Goal: Navigation & Orientation: Find specific page/section

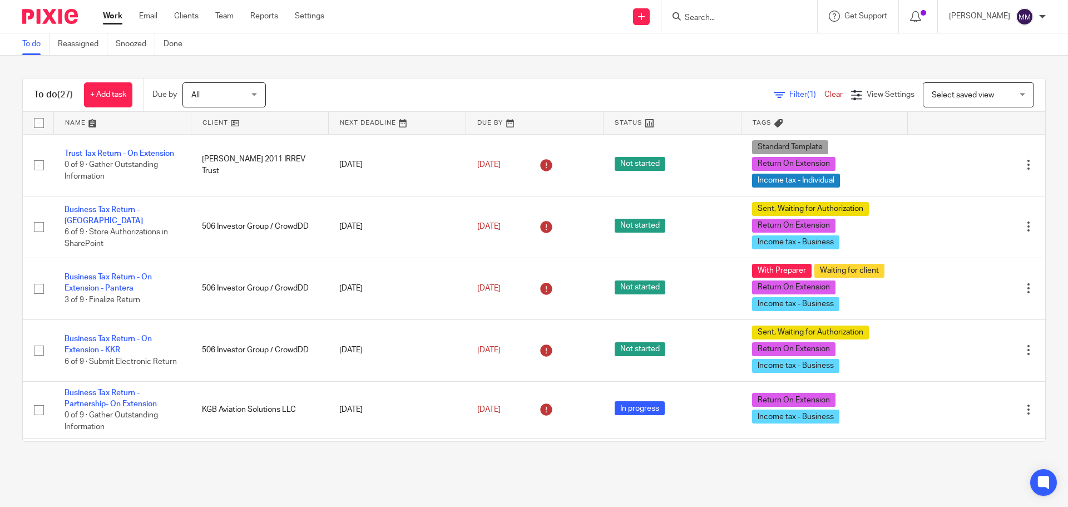
scroll to position [321, 0]
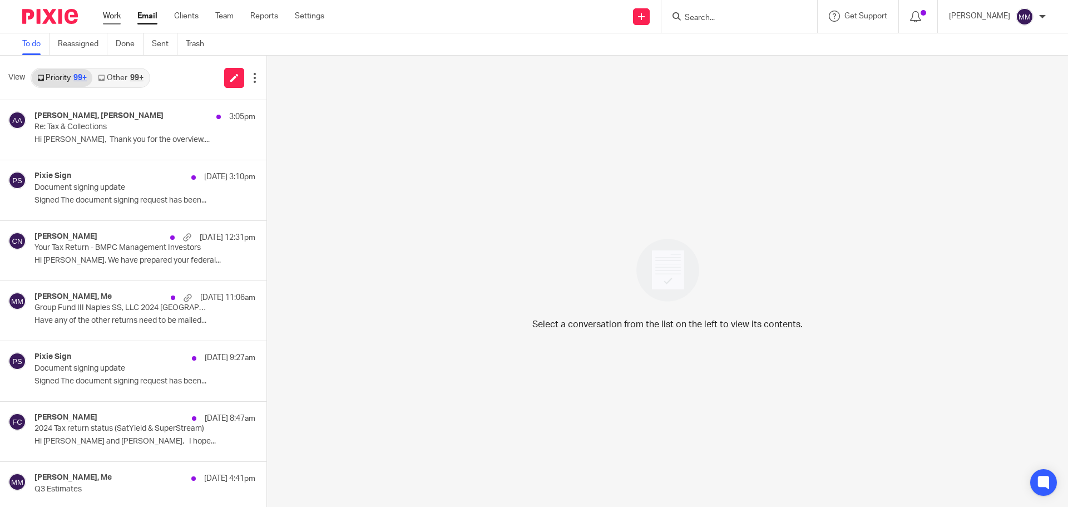
click at [106, 14] on link "Work" at bounding box center [112, 16] width 18 height 11
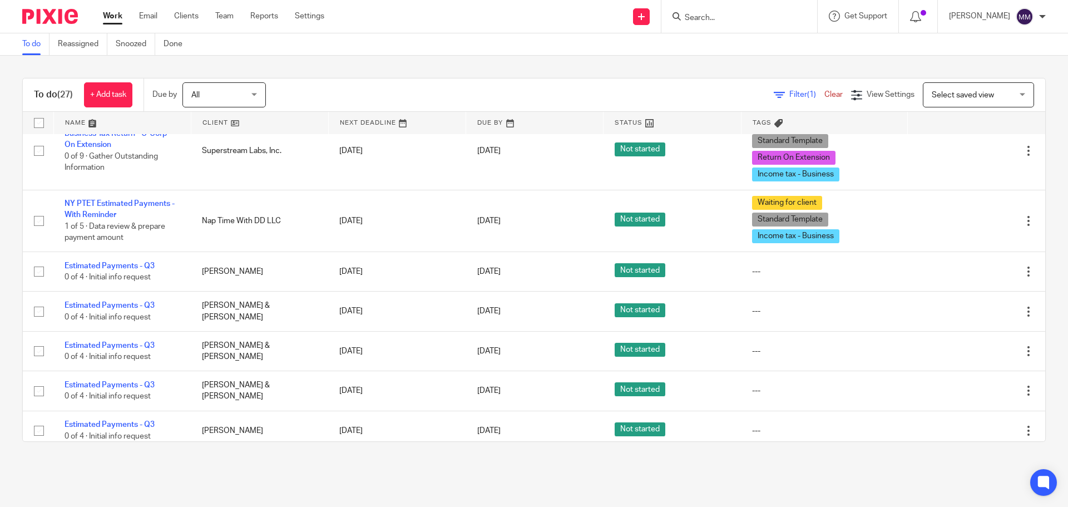
scroll to position [488, 0]
